Goal: Task Accomplishment & Management: Use online tool/utility

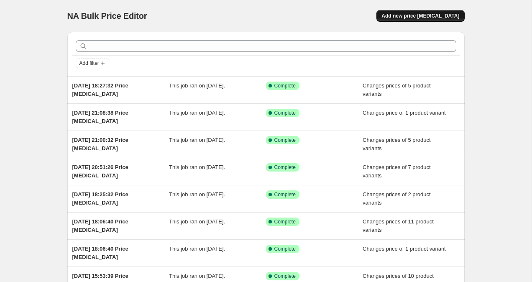
click at [453, 13] on button "Add new price [MEDICAL_DATA]" at bounding box center [420, 16] width 88 height 12
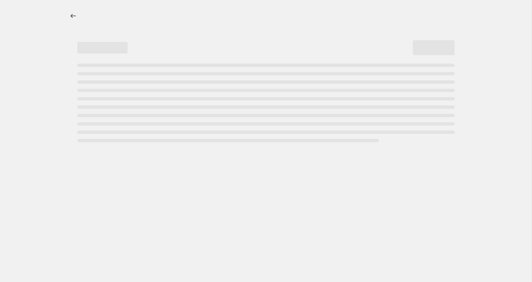
select select "percentage"
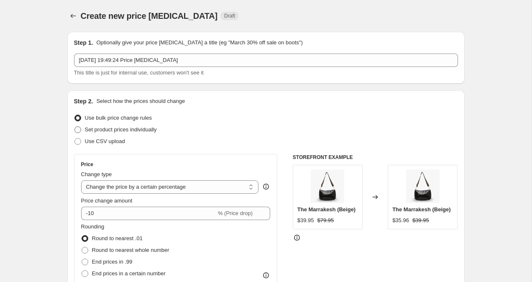
click at [76, 130] on span at bounding box center [77, 129] width 7 height 7
click at [75, 127] on input "Set product prices individually" at bounding box center [74, 126] width 0 height 0
radio input "true"
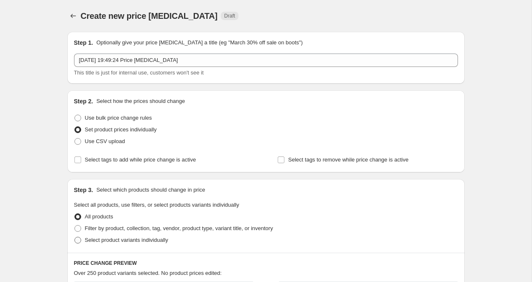
click at [79, 241] on span at bounding box center [77, 240] width 7 height 7
click at [75, 237] on input "Select product variants individually" at bounding box center [74, 237] width 0 height 0
radio input "true"
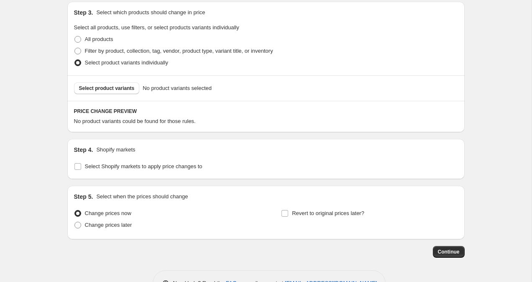
scroll to position [178, 0]
click at [120, 87] on span "Select product variants" at bounding box center [107, 87] width 56 height 7
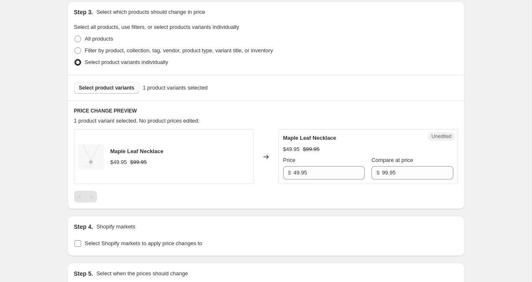
click at [74, 245] on span at bounding box center [78, 244] width 8 height 8
click at [74, 245] on input "Select Shopify markets to apply price changes to" at bounding box center [77, 243] width 7 height 7
checkbox input "true"
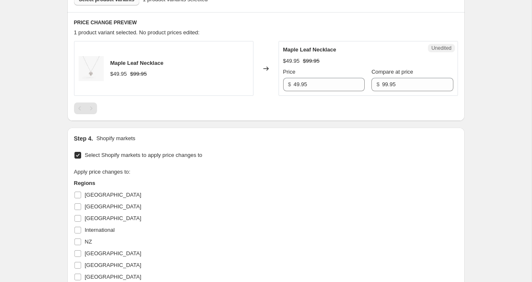
scroll to position [280, 0]
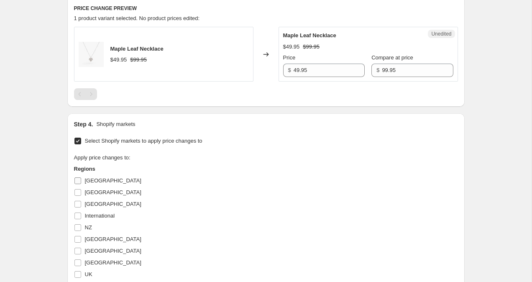
click at [74, 178] on input "[GEOGRAPHIC_DATA]" at bounding box center [77, 180] width 7 height 7
checkbox input "true"
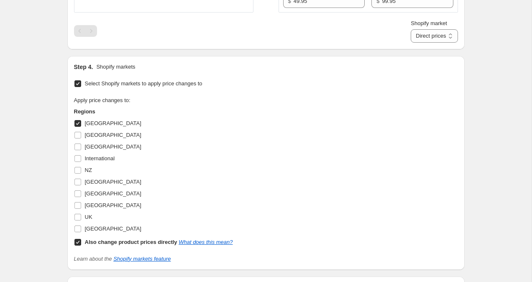
scroll to position [375, 0]
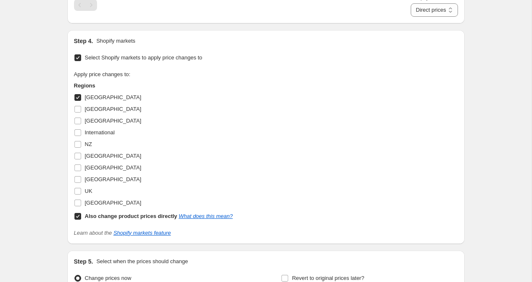
click at [76, 217] on input "Also change product prices directly What does this mean?" at bounding box center [77, 216] width 7 height 7
checkbox input "false"
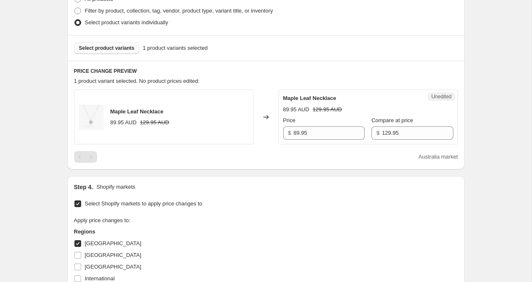
scroll to position [212, 0]
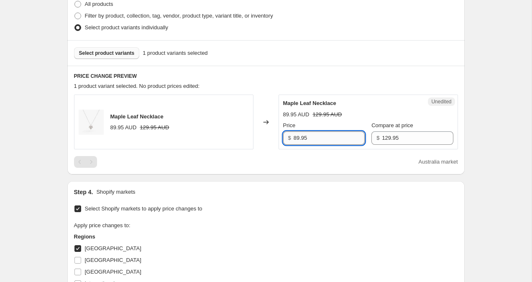
click at [296, 136] on input "89.95" at bounding box center [328, 137] width 71 height 13
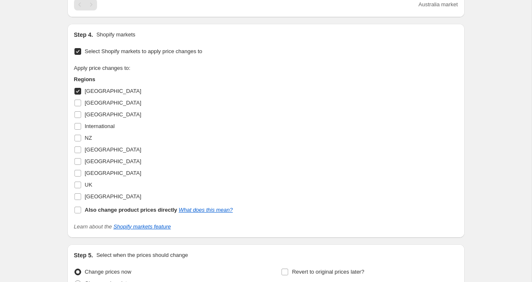
type input "79.95"
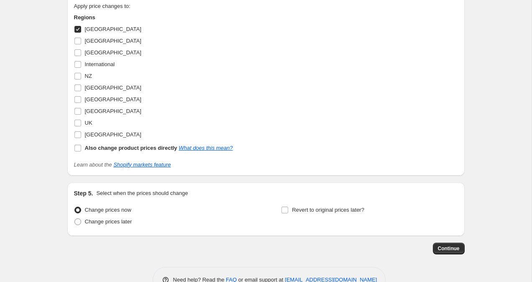
scroll to position [454, 0]
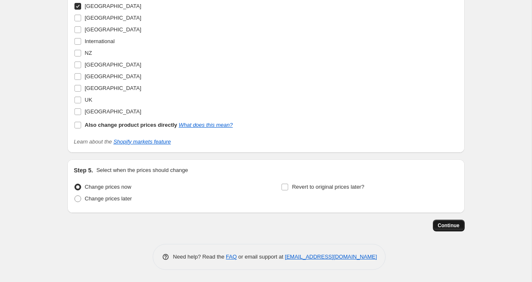
click at [437, 223] on button "Continue" at bounding box center [449, 225] width 32 height 12
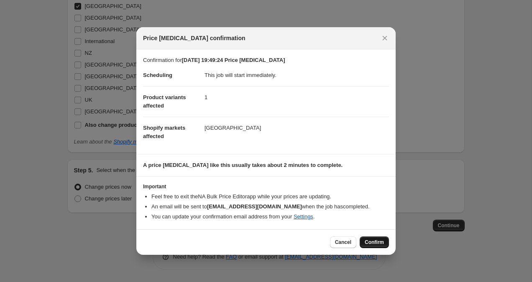
click at [380, 240] on span "Confirm" at bounding box center [374, 242] width 19 height 7
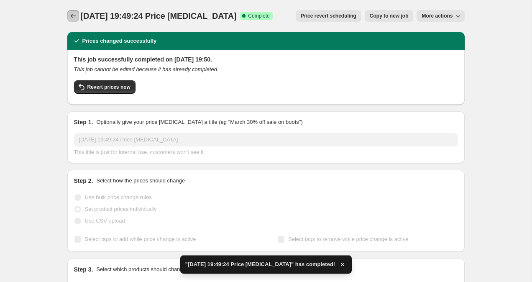
click at [68, 10] on button "Price change jobs" at bounding box center [73, 16] width 12 height 12
